Goal: Transaction & Acquisition: Purchase product/service

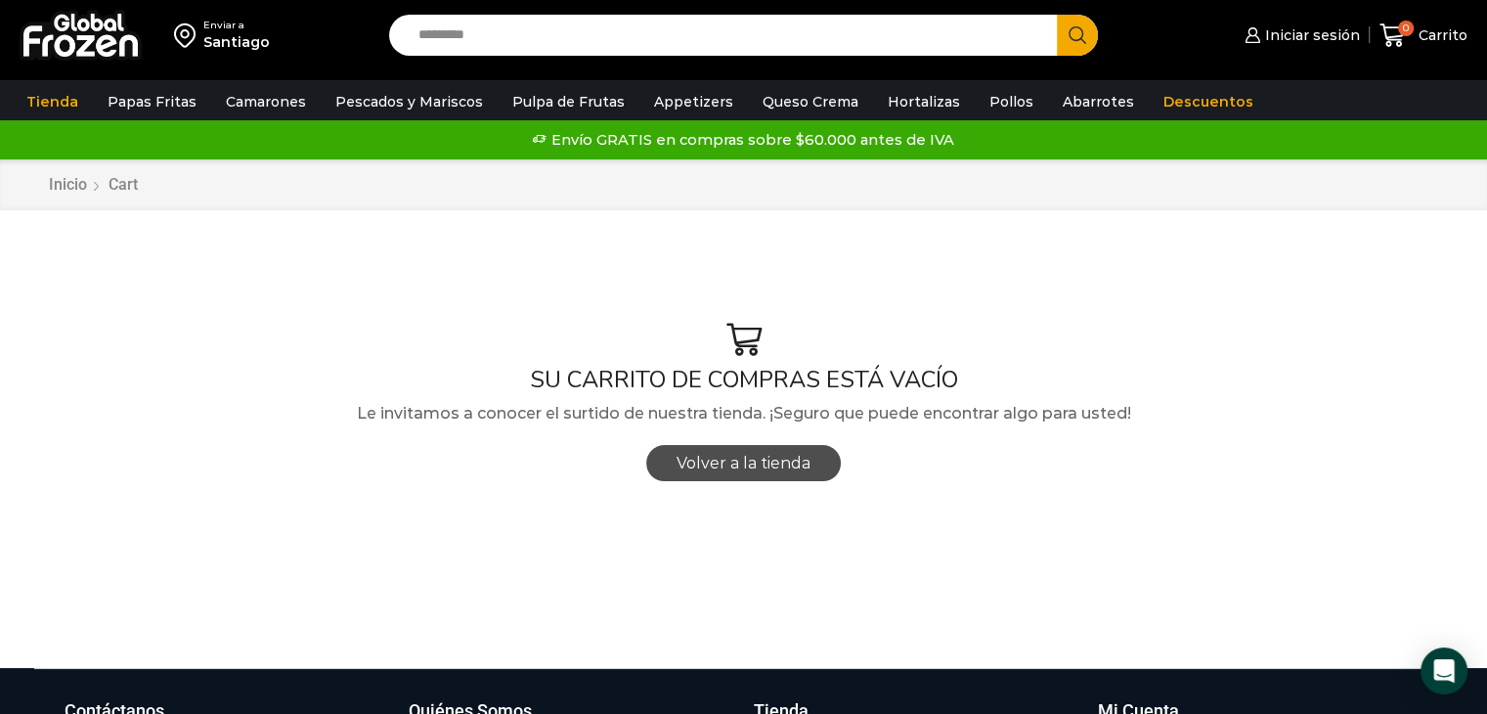
click at [718, 473] on link "Volver a la tienda" at bounding box center [743, 463] width 195 height 36
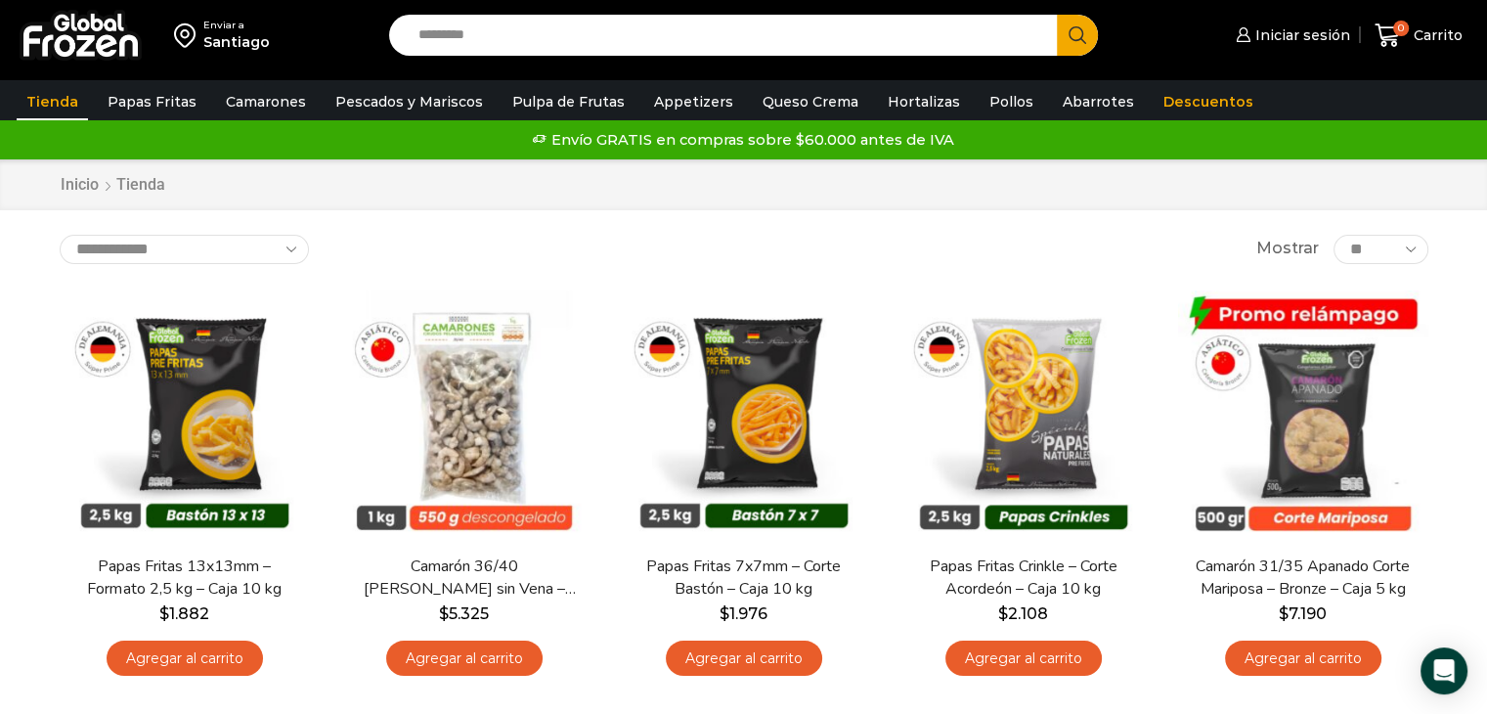
click at [542, 40] on input "Search input" at bounding box center [729, 35] width 640 height 41
type input "******"
click at [1057, 15] on button "Search" at bounding box center [1077, 35] width 41 height 41
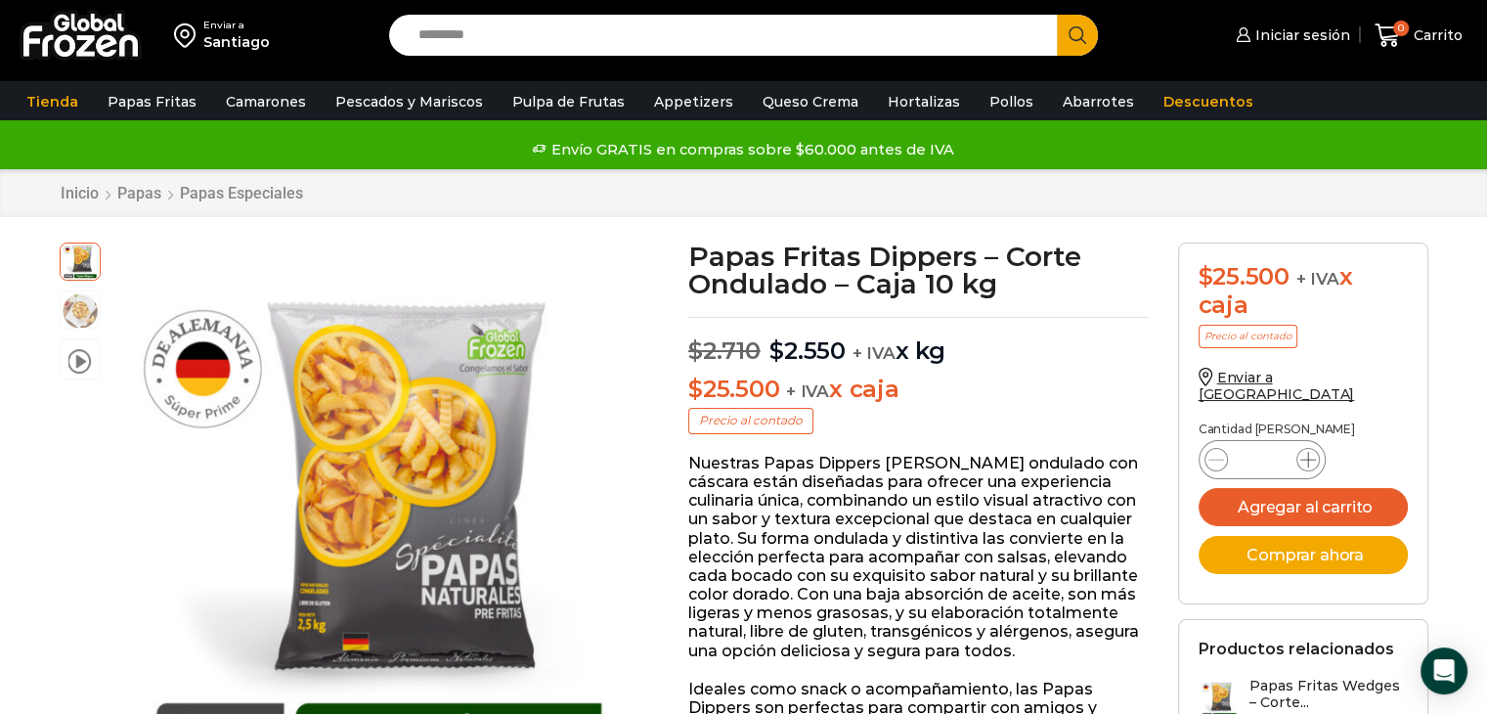
click at [1305, 452] on icon at bounding box center [1309, 460] width 16 height 16
click at [1313, 452] on icon at bounding box center [1309, 460] width 16 height 16
type input "*"
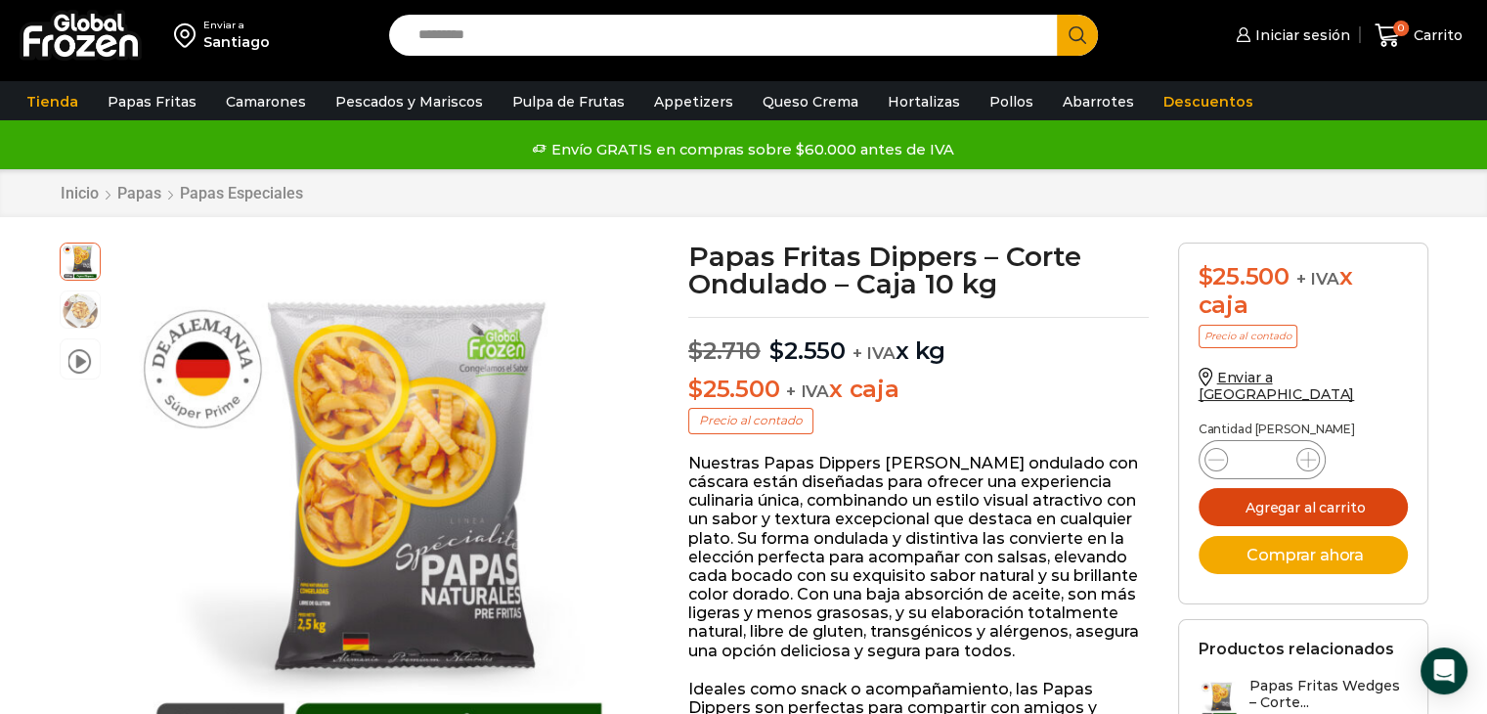
click at [1277, 488] on button "Agregar al carrito" at bounding box center [1303, 507] width 209 height 38
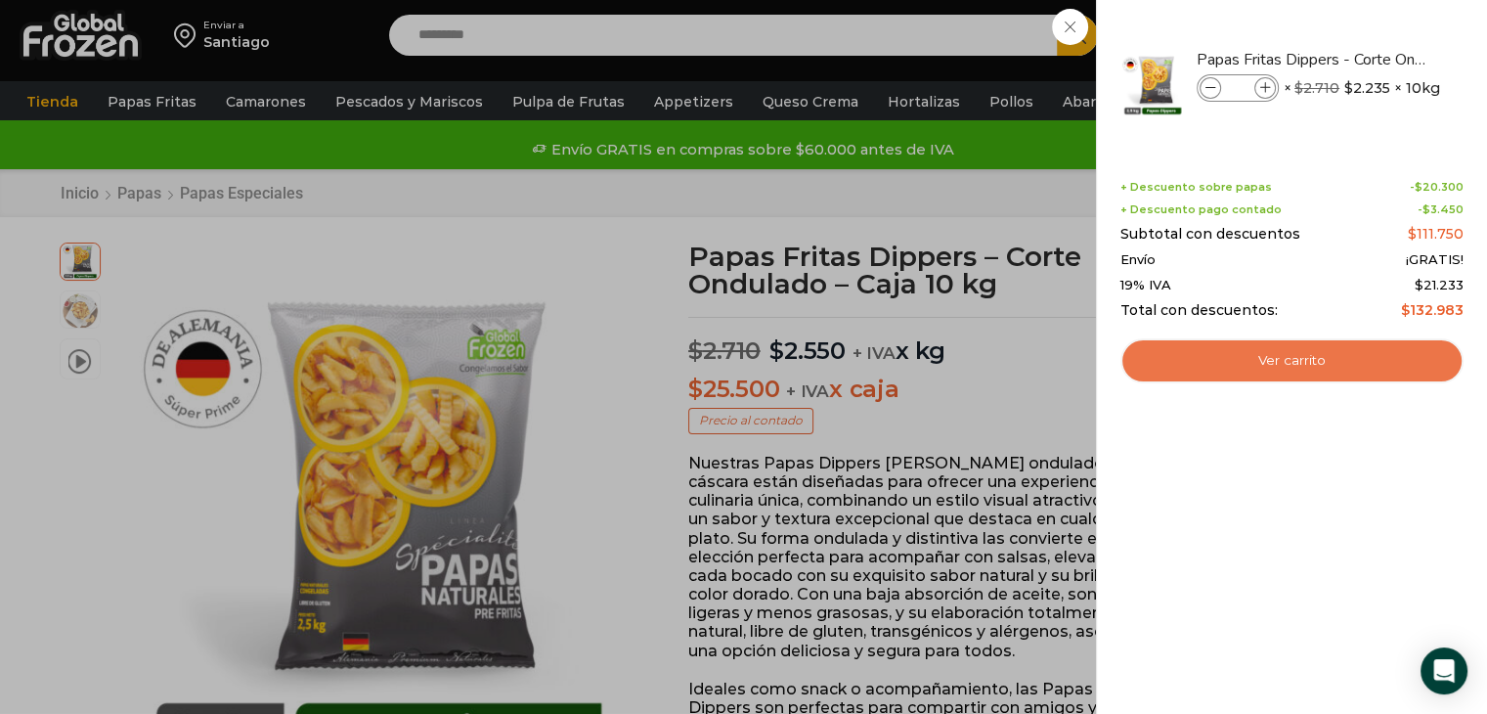
click at [1288, 366] on link "Ver carrito" at bounding box center [1292, 360] width 343 height 45
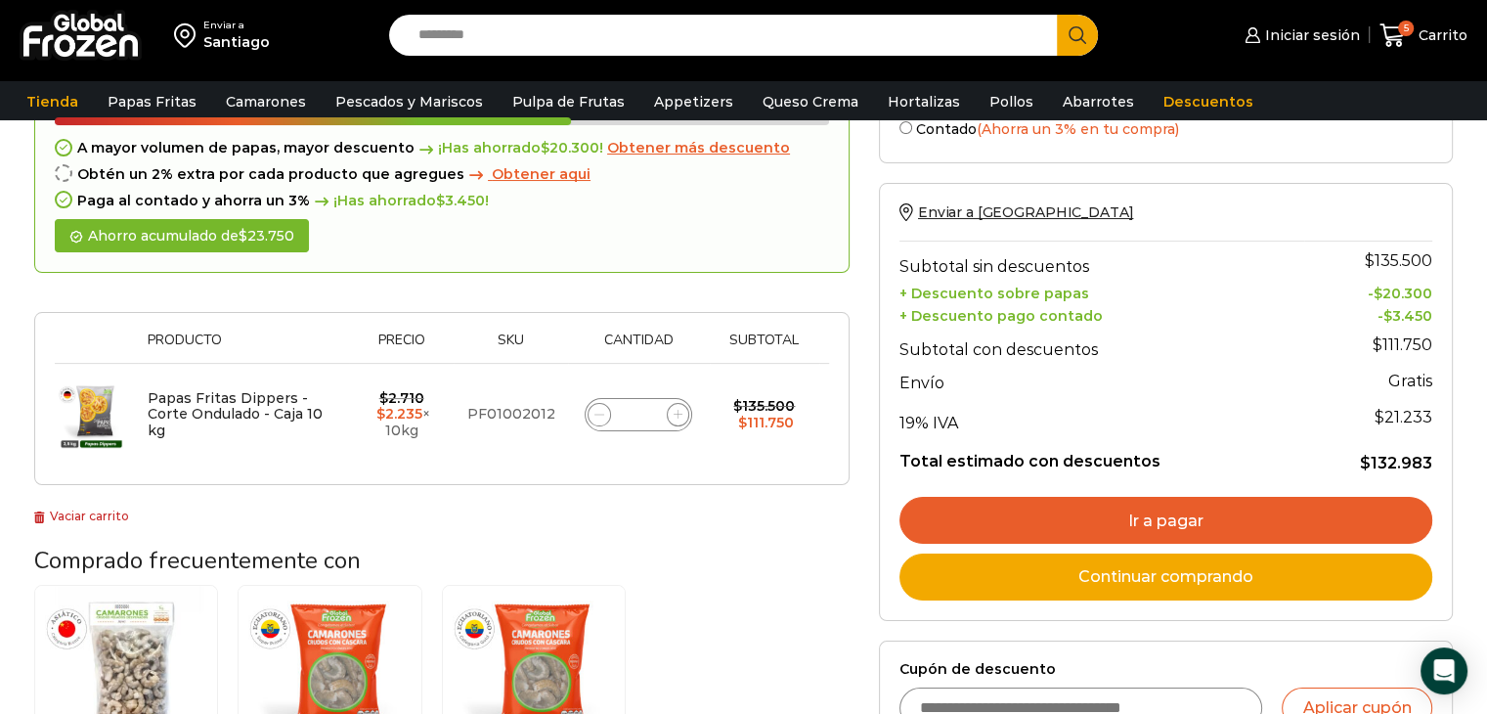
scroll to position [143, 0]
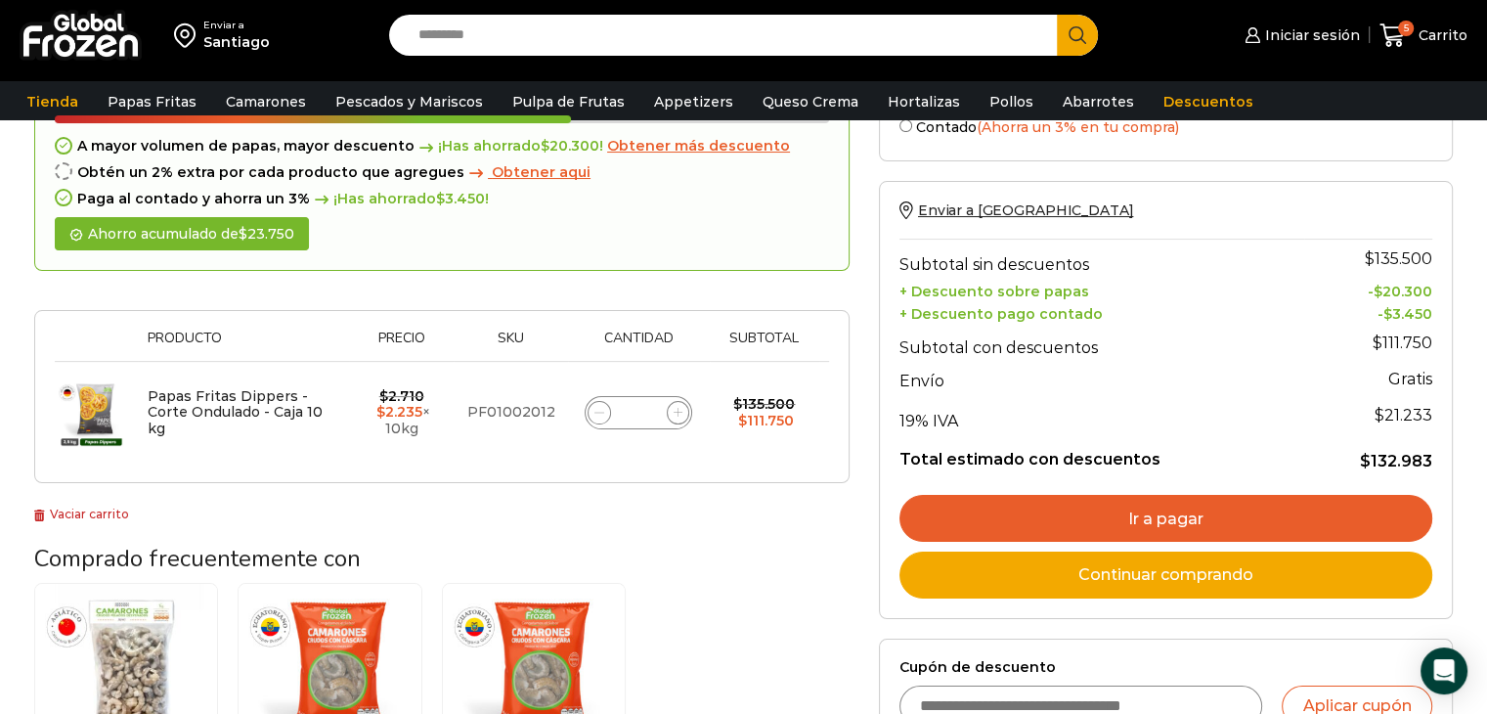
click at [1141, 501] on link "Ir a pagar" at bounding box center [1166, 518] width 533 height 47
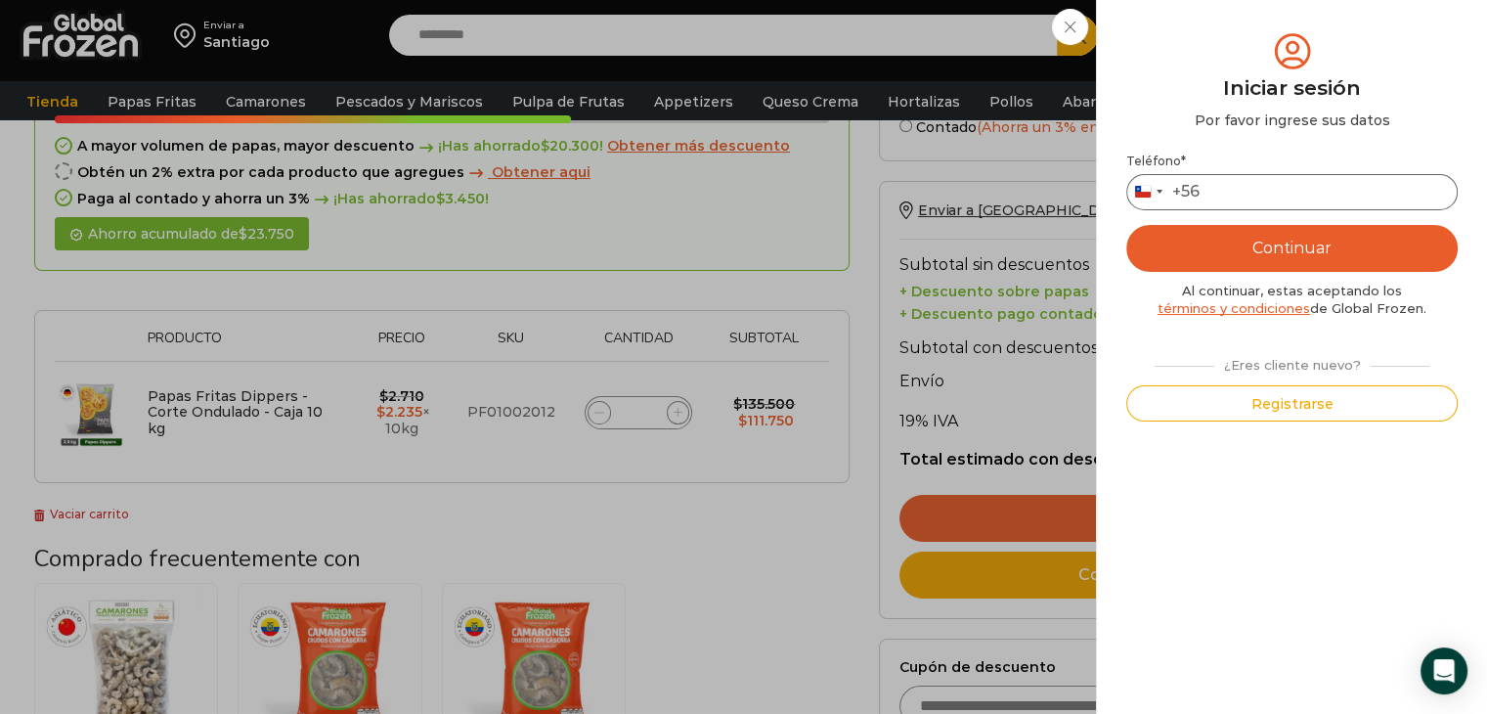
click at [1279, 189] on input "Teléfono *" at bounding box center [1293, 192] width 332 height 36
type input "*********"
click at [1256, 243] on button "Continuar" at bounding box center [1293, 248] width 332 height 47
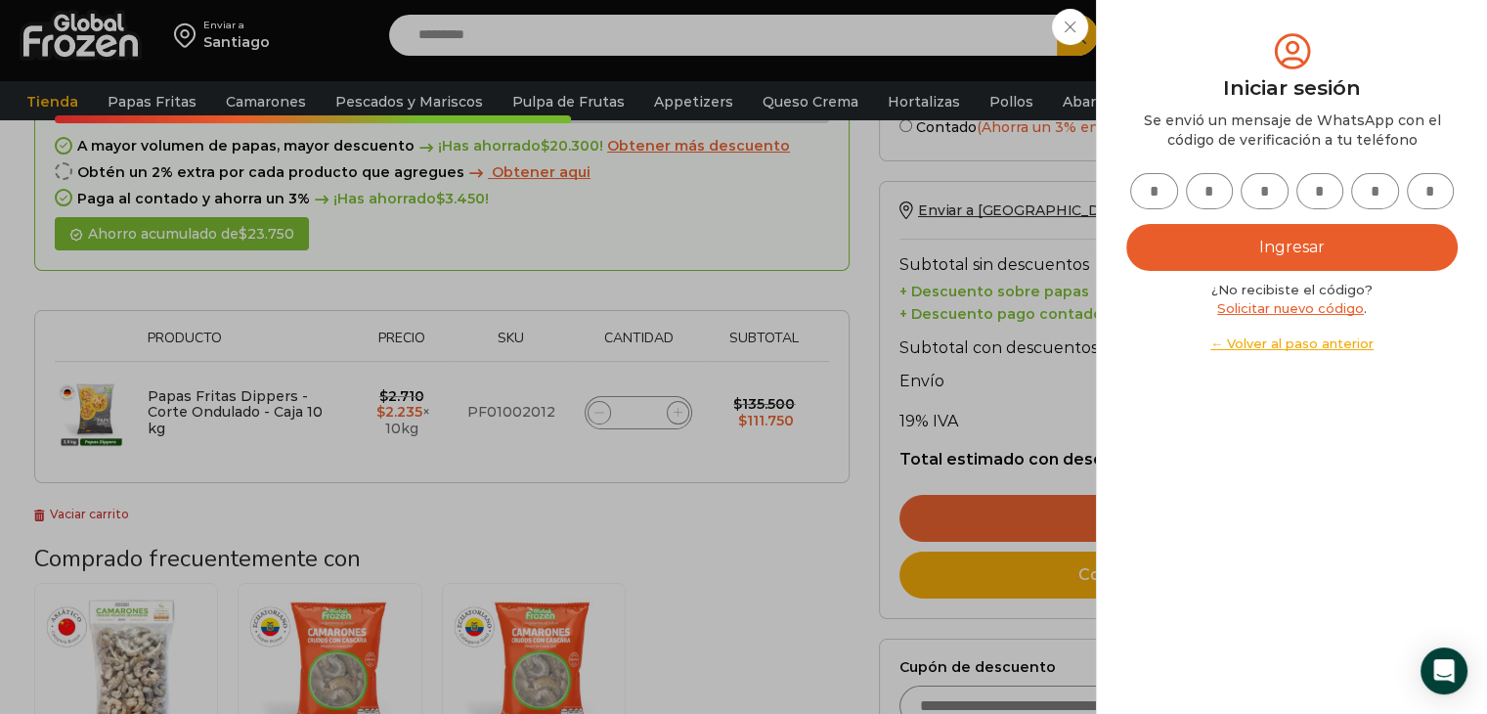
click at [1162, 185] on input "text" at bounding box center [1154, 191] width 48 height 36
type input "*"
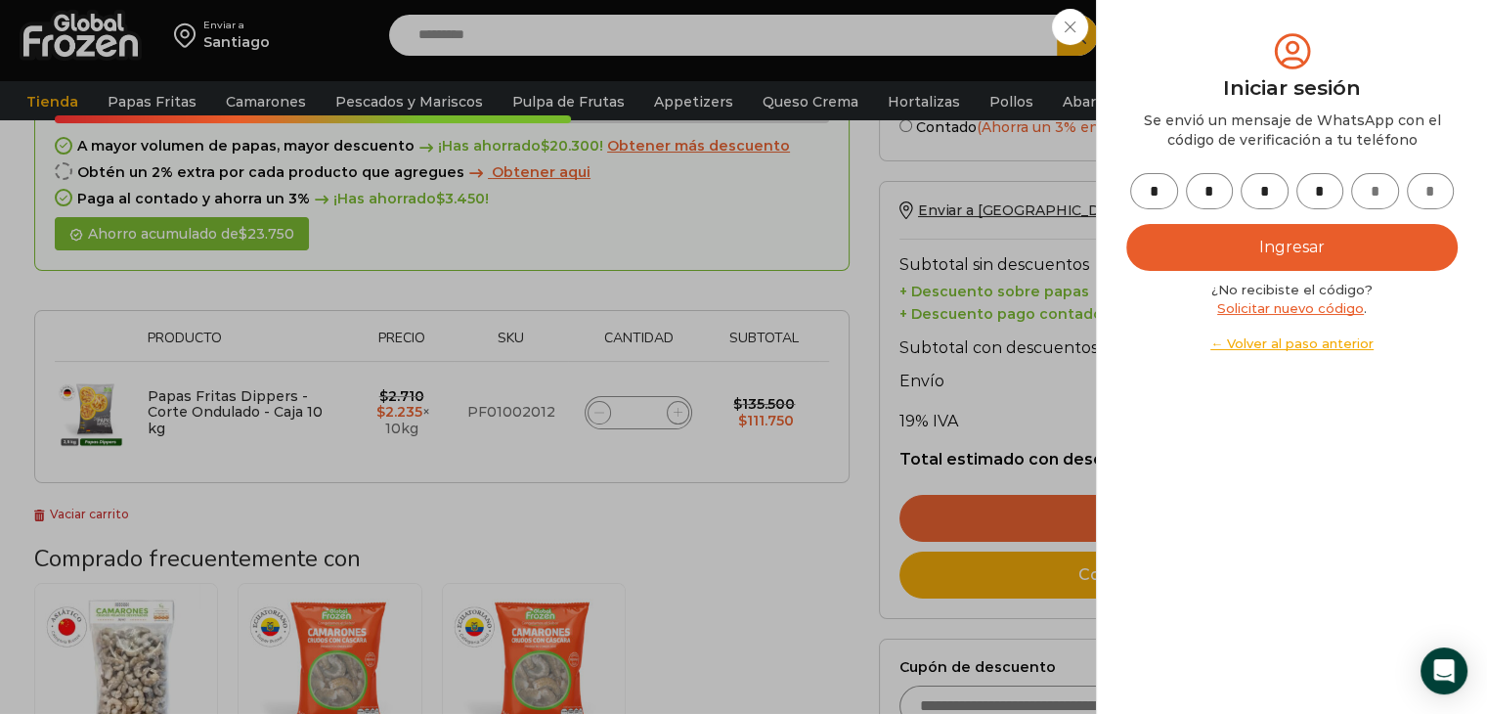
type input "*"
click at [1283, 256] on button "Ingresar" at bounding box center [1293, 247] width 332 height 47
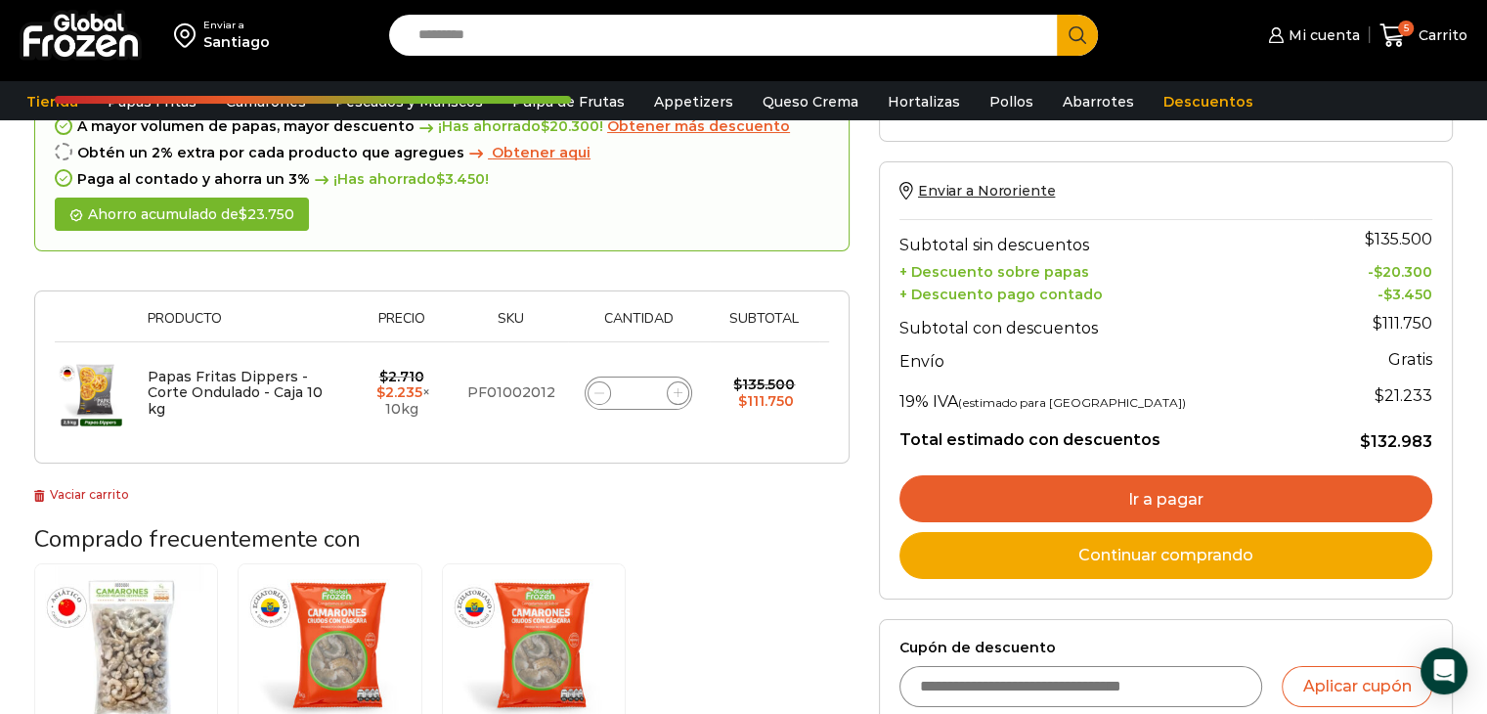
scroll to position [168, 0]
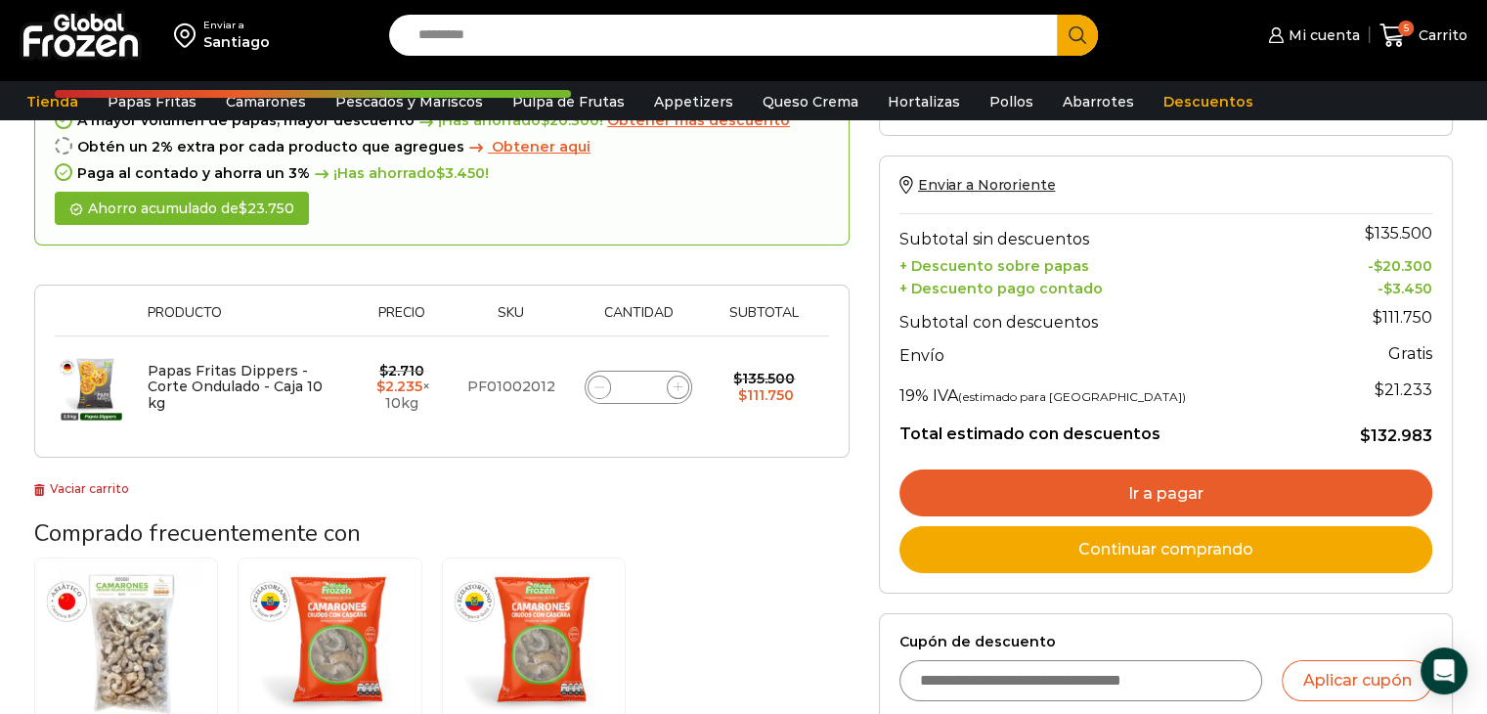
click at [1178, 497] on link "Ir a pagar" at bounding box center [1166, 492] width 533 height 47
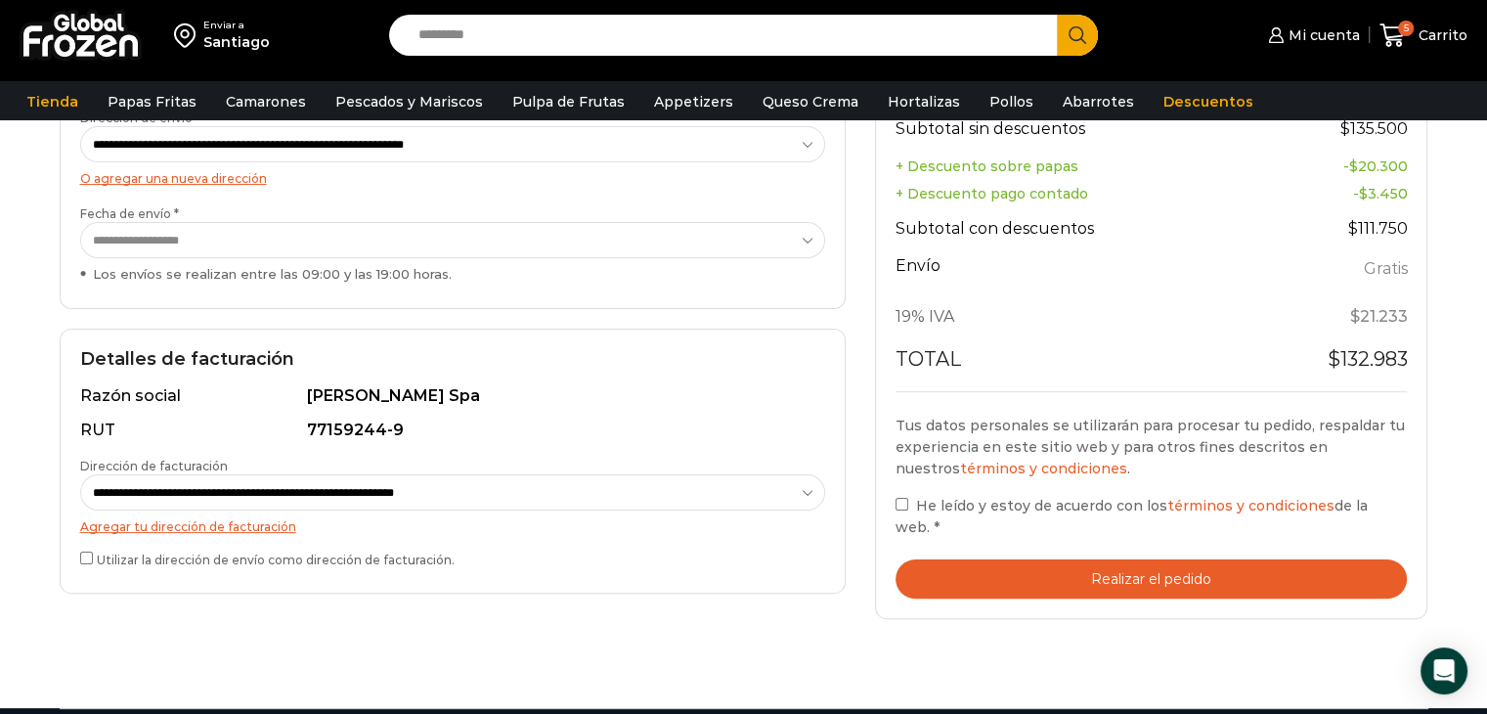
scroll to position [355, 0]
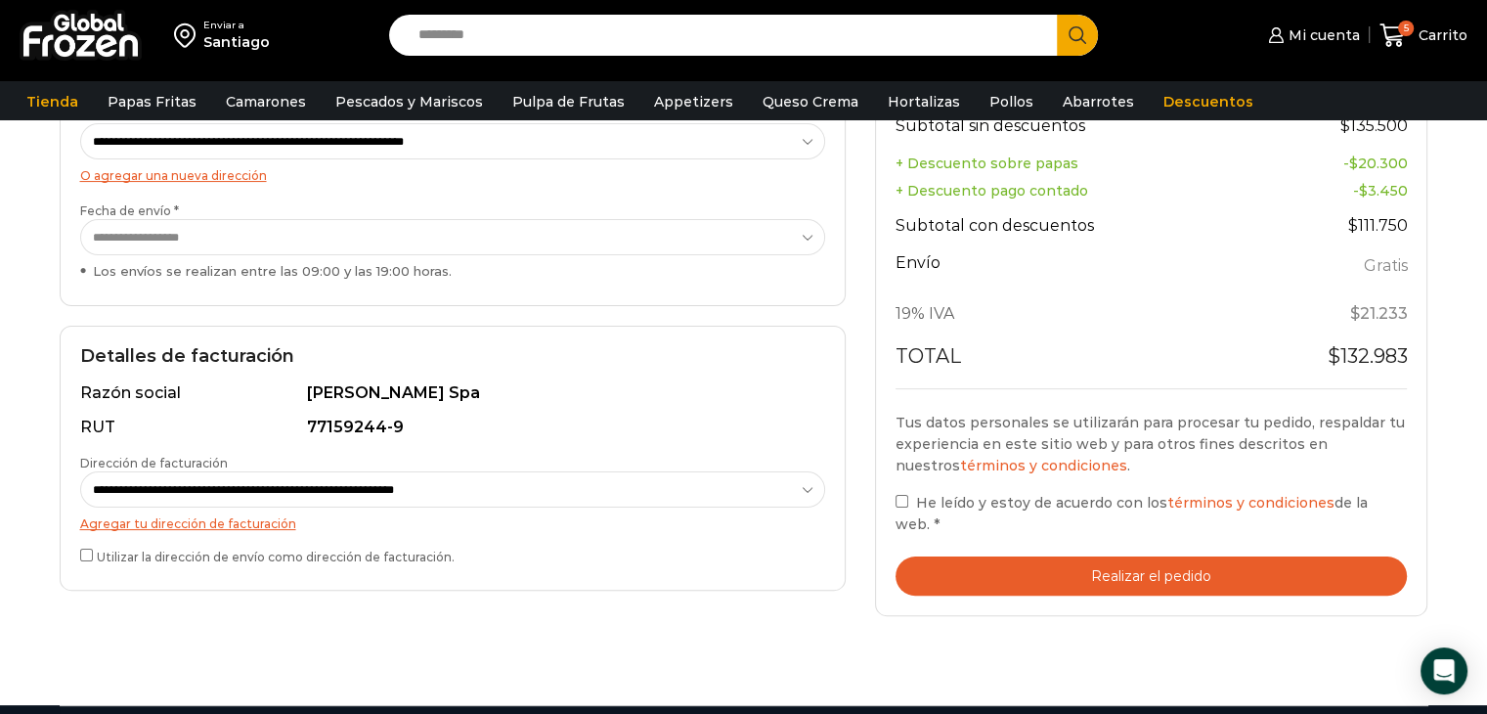
click at [1144, 576] on button "Realizar el pedido" at bounding box center [1152, 576] width 512 height 40
